Goal: Task Accomplishment & Management: Manage account settings

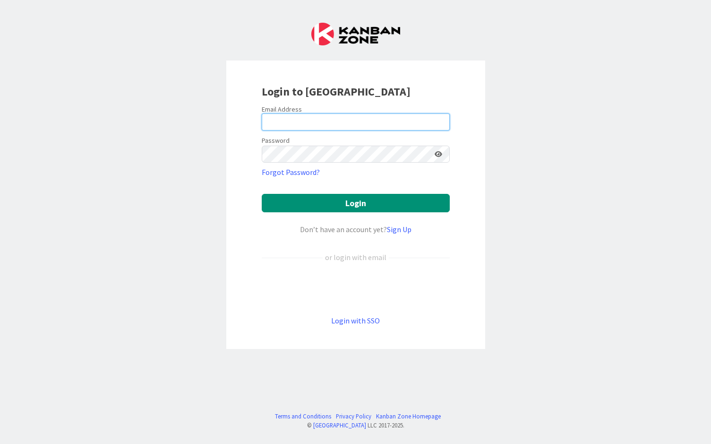
type input "[PERSON_NAME]"
click at [323, 115] on input "[PERSON_NAME]" at bounding box center [356, 121] width 188 height 17
drag, startPoint x: 323, startPoint y: 118, endPoint x: 200, endPoint y: 120, distance: 122.9
click at [200, 120] on div "Login to [GEOGRAPHIC_DATA] Email Address [PERSON_NAME] Password Forgot Password…" at bounding box center [355, 222] width 711 height 444
click at [441, 154] on icon at bounding box center [439, 154] width 8 height 7
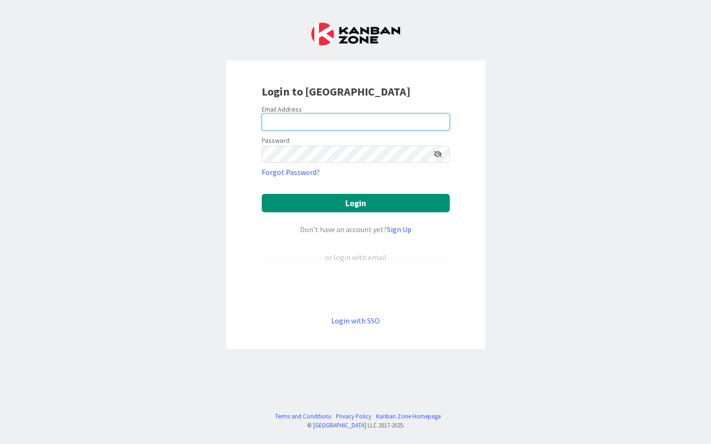
click at [309, 124] on input "email" at bounding box center [356, 121] width 188 height 17
click at [317, 125] on input "email" at bounding box center [356, 121] width 188 height 17
click at [287, 115] on input "email" at bounding box center [356, 121] width 188 height 17
type input "[EMAIL_ADDRESS][PERSON_NAME][DOMAIN_NAME]"
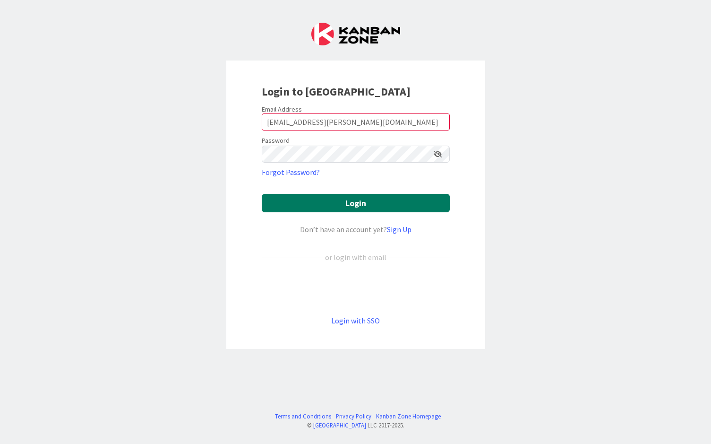
click at [321, 197] on button "Login" at bounding box center [356, 203] width 188 height 18
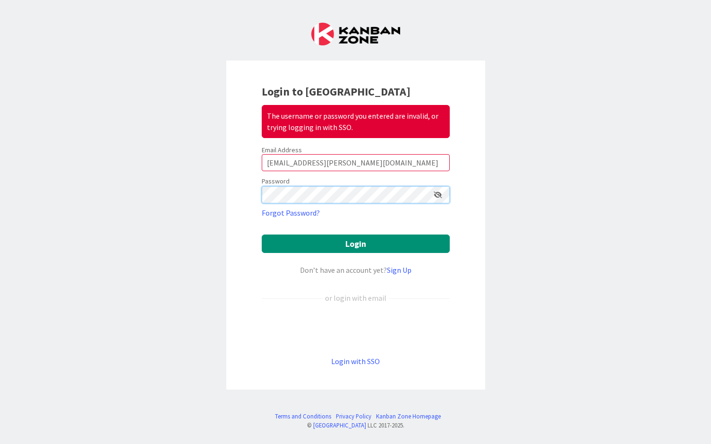
click at [222, 203] on div "Login to Kanban Zone The username or password you entered are invalid, or tryin…" at bounding box center [355, 222] width 711 height 444
click at [188, 209] on div "Login to Kanban Zone The username or password you entered are invalid, or tryin…" at bounding box center [355, 222] width 711 height 444
click at [296, 213] on link "Forgot Password?" at bounding box center [291, 212] width 58 height 11
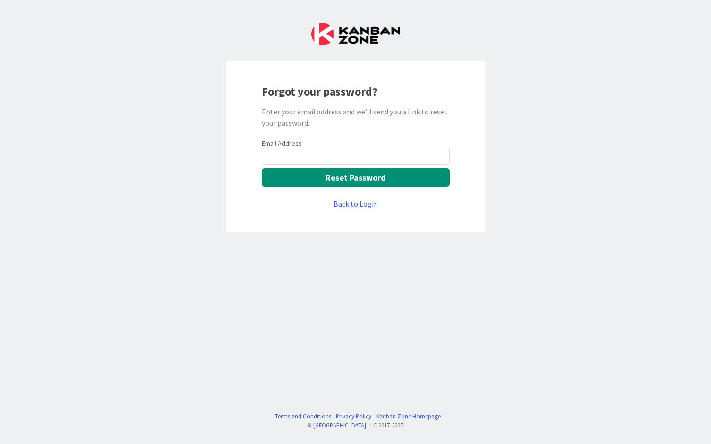
click at [319, 156] on input "email" at bounding box center [356, 155] width 188 height 17
type input "[EMAIL_ADDRESS][PERSON_NAME][DOMAIN_NAME]"
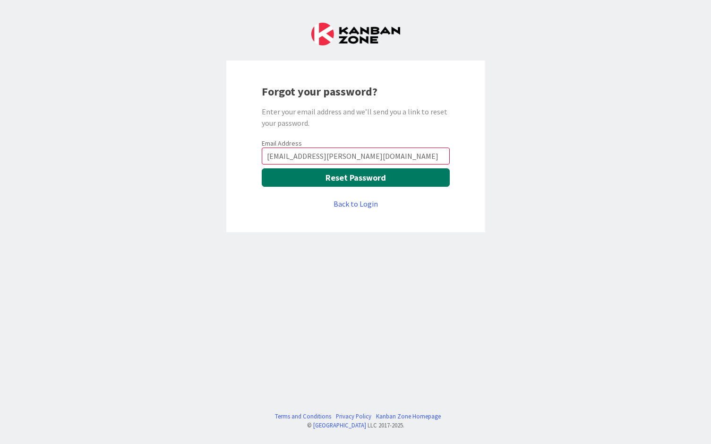
click at [313, 178] on button "Reset Password" at bounding box center [356, 177] width 188 height 18
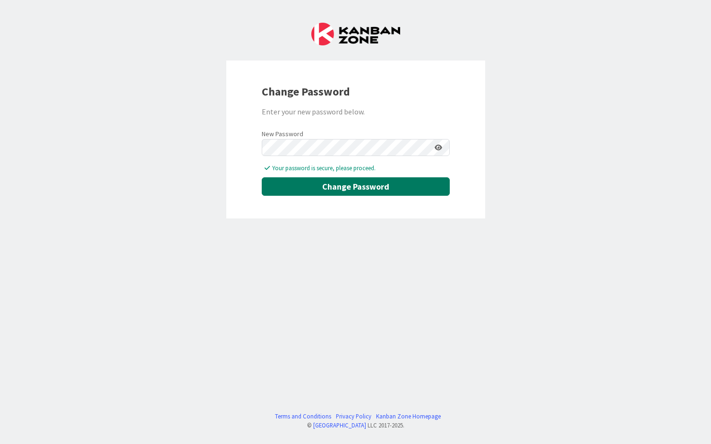
click at [386, 192] on button "Change Password" at bounding box center [356, 186] width 188 height 18
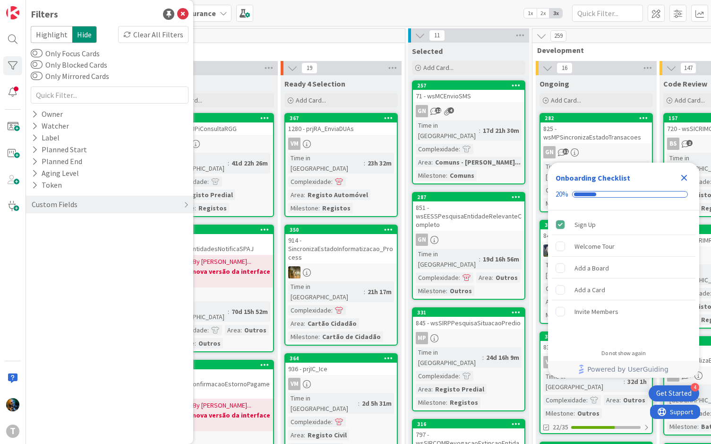
click at [684, 180] on icon "Close Checklist" at bounding box center [684, 177] width 11 height 11
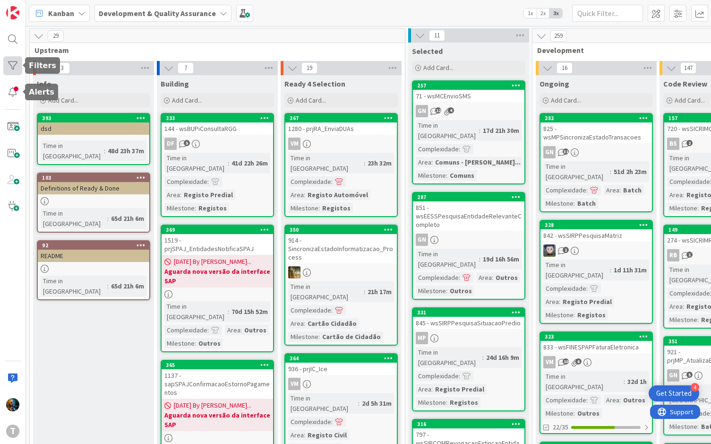
click at [6, 63] on div at bounding box center [12, 65] width 19 height 19
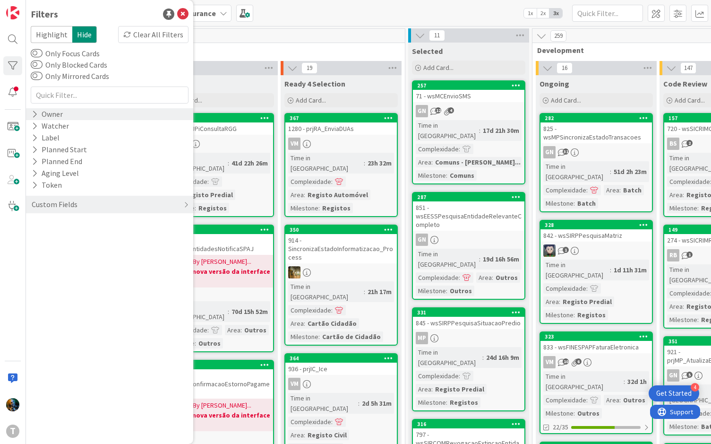
click at [35, 112] on icon at bounding box center [35, 114] width 6 height 8
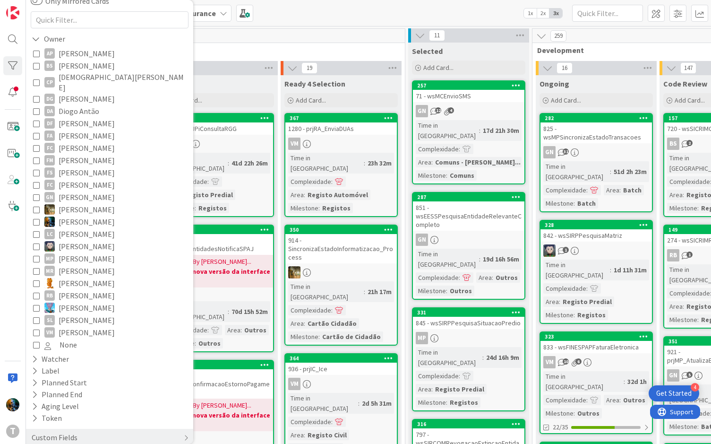
scroll to position [81, 0]
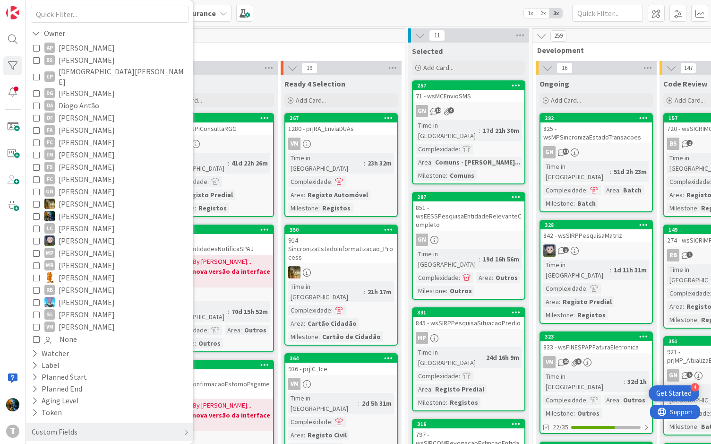
click at [34, 213] on icon at bounding box center [36, 216] width 7 height 7
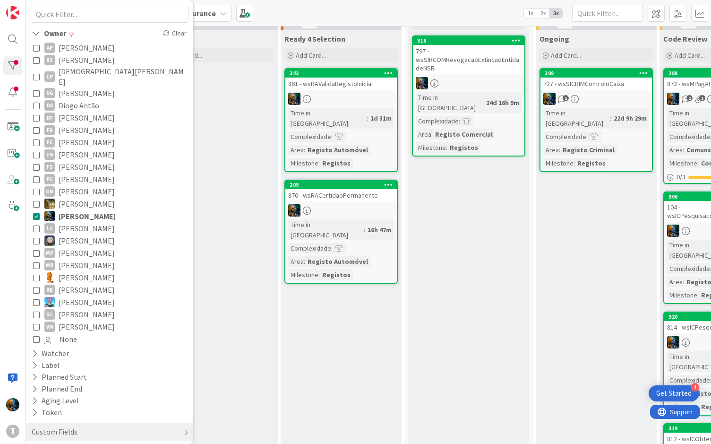
scroll to position [0, 0]
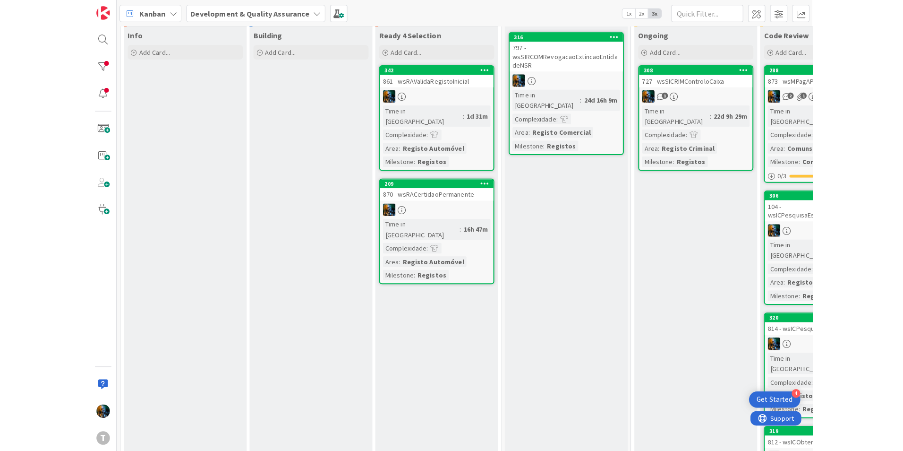
scroll to position [95, 0]
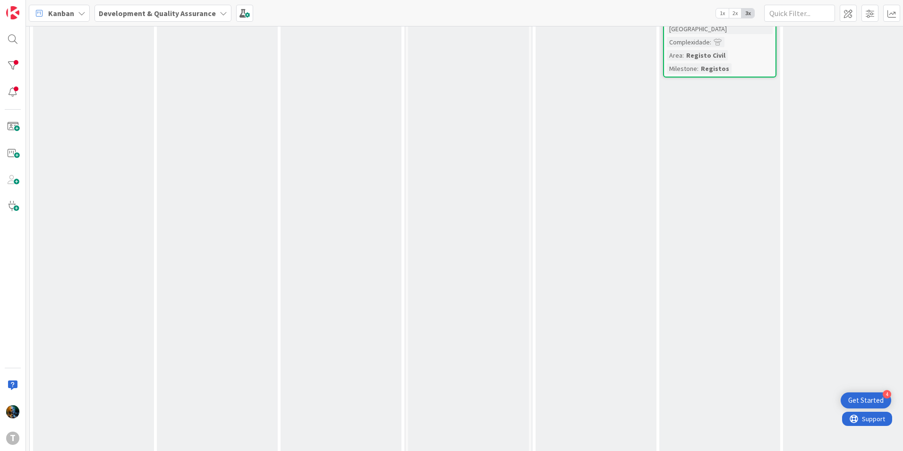
drag, startPoint x: 177, startPoint y: 443, endPoint x: 267, endPoint y: 437, distance: 89.5
click at [267, 437] on div "Building Add Card..." at bounding box center [217, 39] width 121 height 917
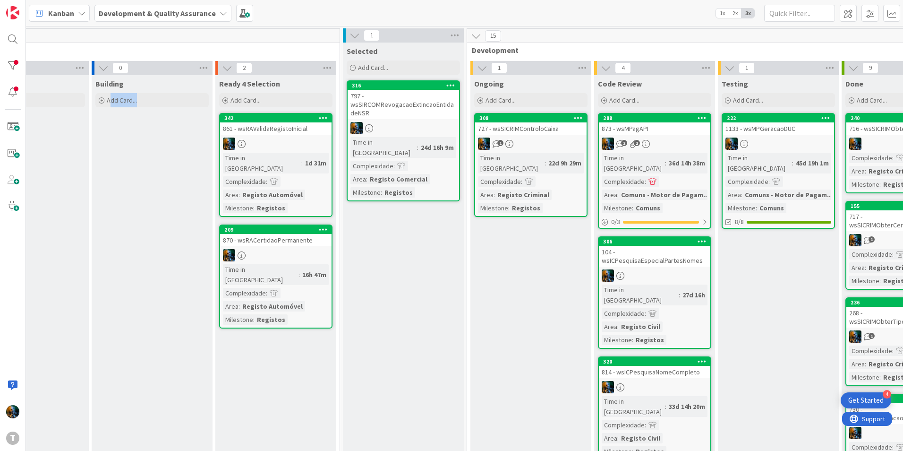
scroll to position [0, 189]
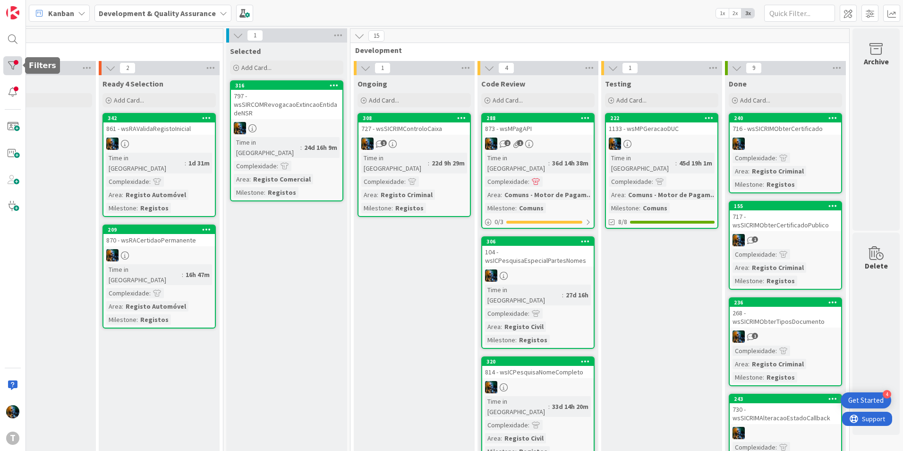
click at [16, 64] on div at bounding box center [12, 65] width 19 height 19
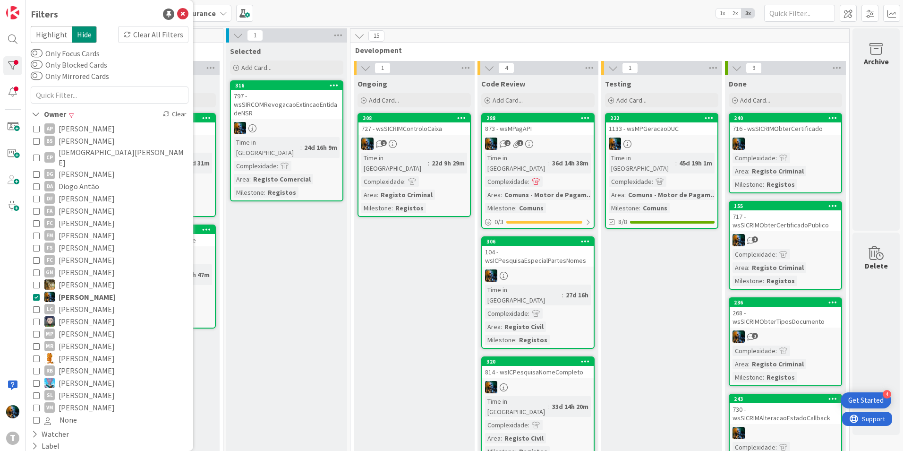
click at [37, 183] on icon at bounding box center [36, 186] width 7 height 7
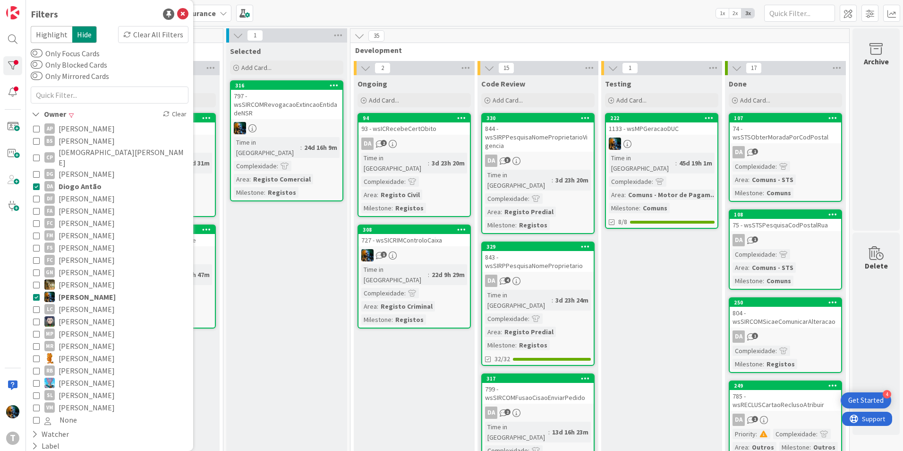
click at [37, 183] on icon at bounding box center [36, 186] width 7 height 7
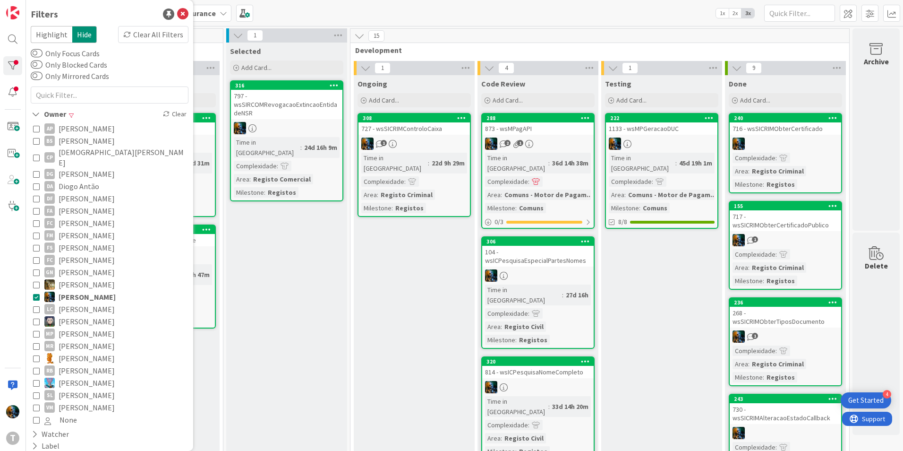
click at [37, 183] on icon at bounding box center [36, 186] width 7 height 7
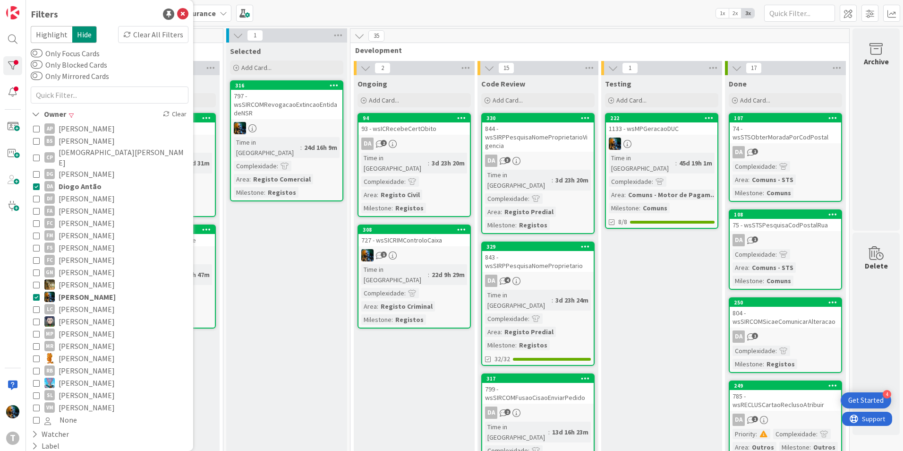
click at [35, 293] on icon at bounding box center [36, 296] width 7 height 7
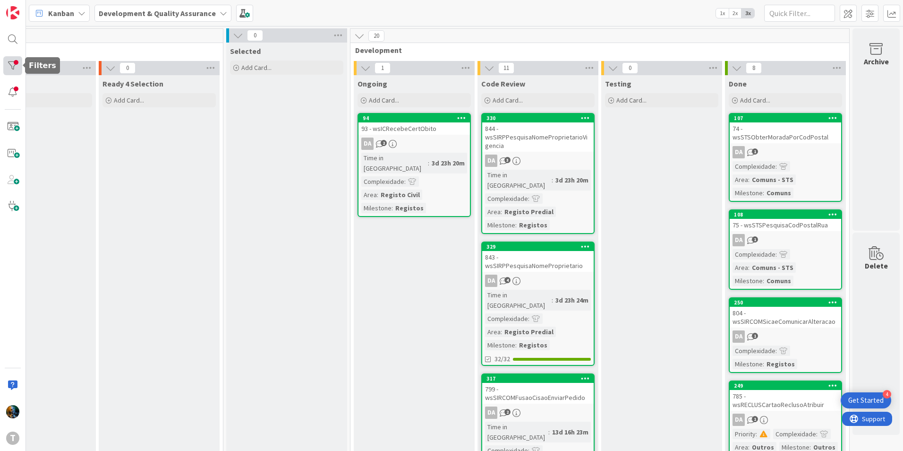
click at [16, 70] on div at bounding box center [12, 65] width 19 height 19
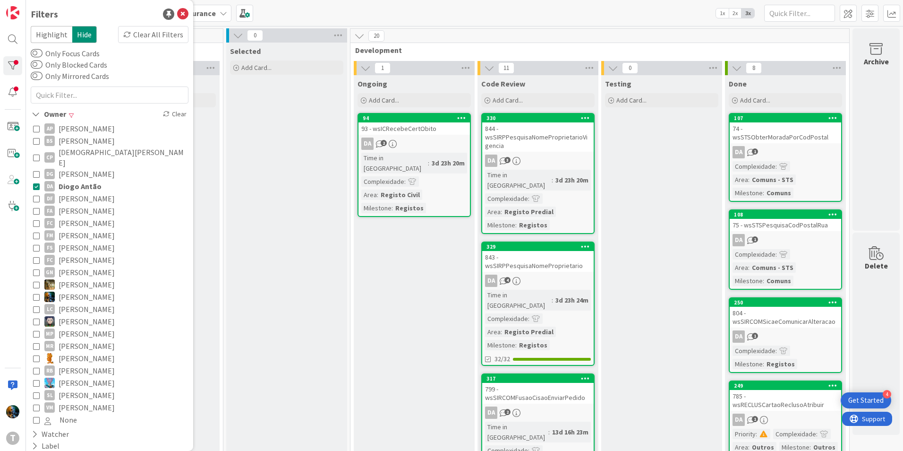
click at [36, 183] on icon at bounding box center [36, 186] width 7 height 7
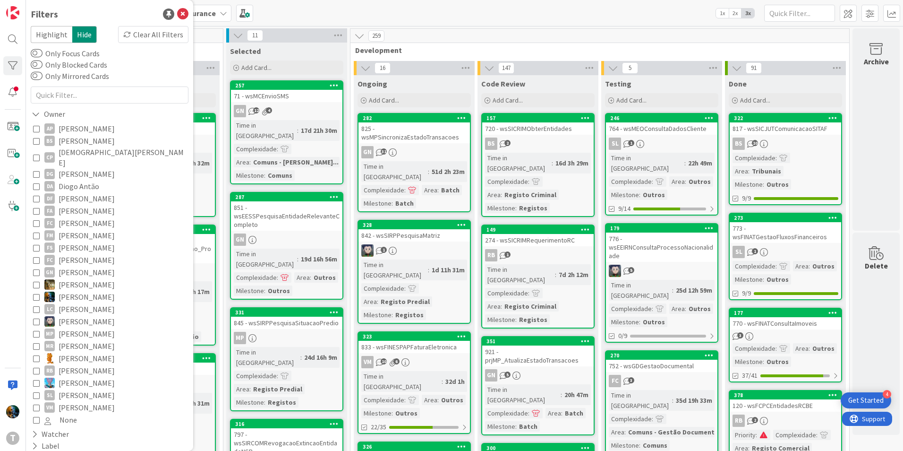
click at [37, 293] on icon at bounding box center [36, 296] width 7 height 7
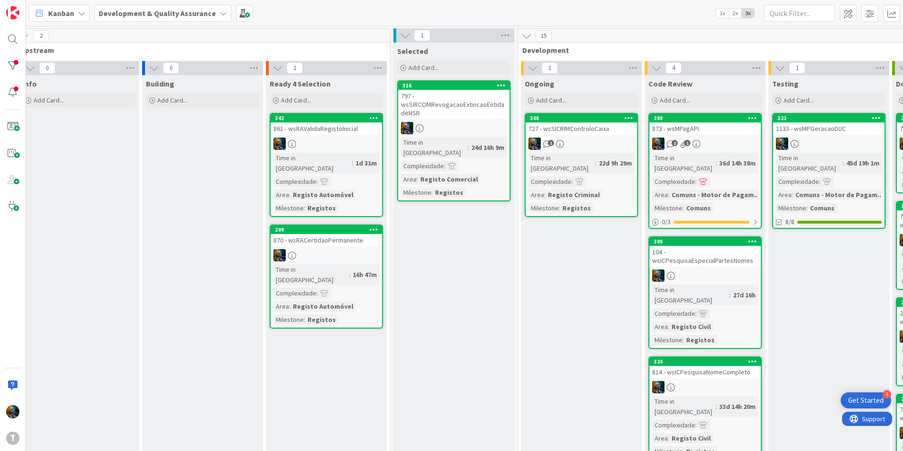
scroll to position [0, 0]
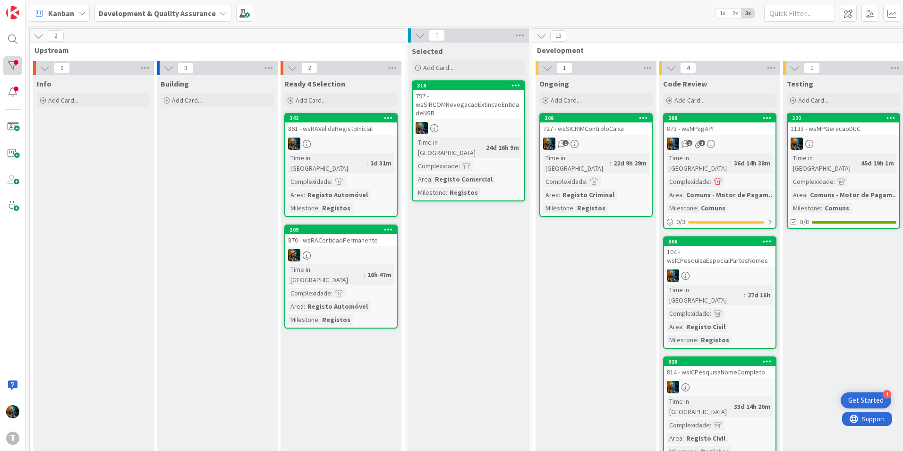
click at [14, 58] on div at bounding box center [12, 65] width 19 height 19
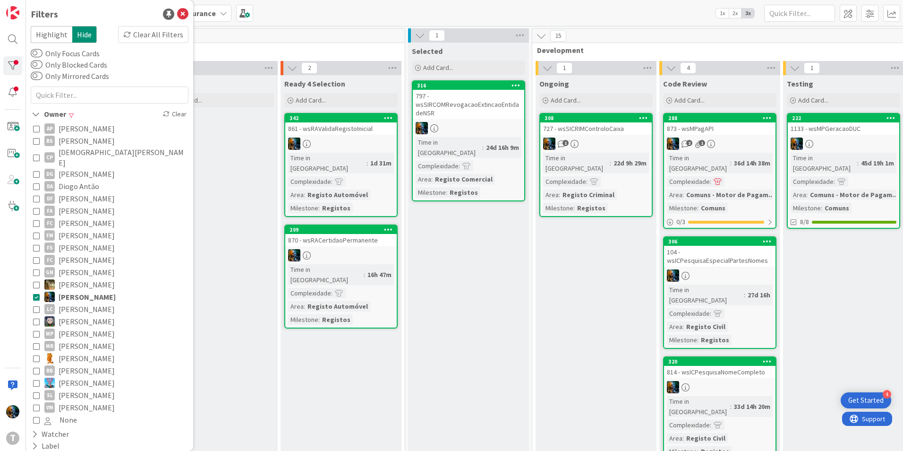
click at [36, 291] on button "João Carvalho" at bounding box center [109, 297] width 153 height 12
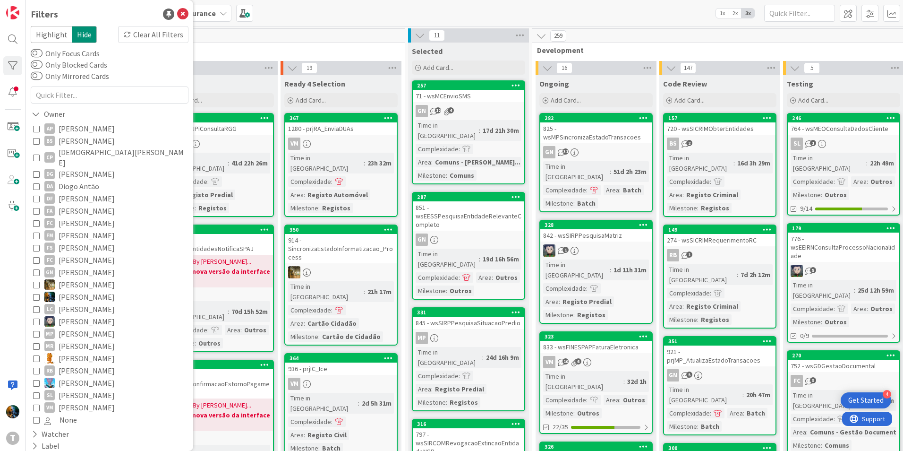
click at [304, 39] on div "29" at bounding box center [217, 36] width 375 height 14
